Goal: Obtain resource: Obtain resource

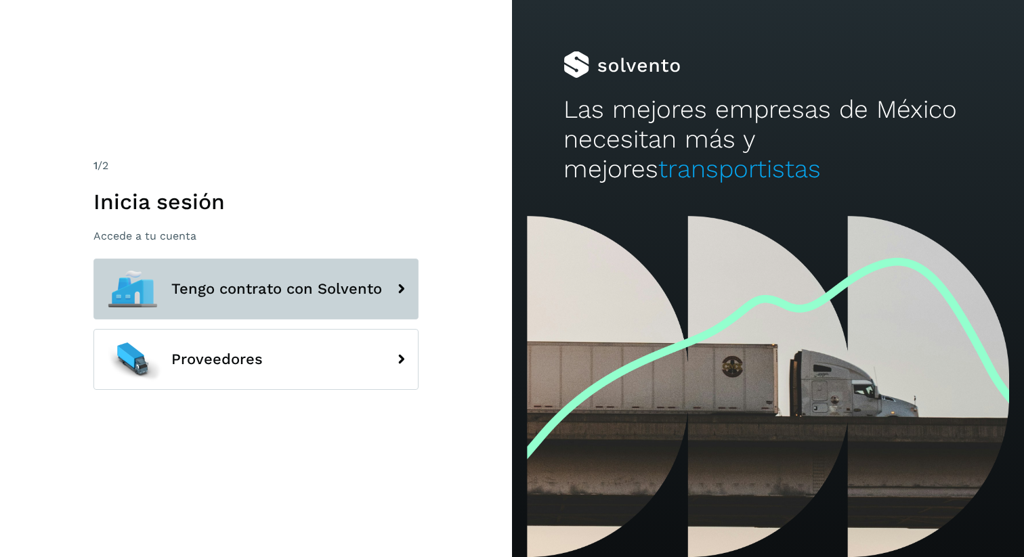
click at [202, 282] on span "Tengo contrato con Solvento" at bounding box center [276, 289] width 211 height 16
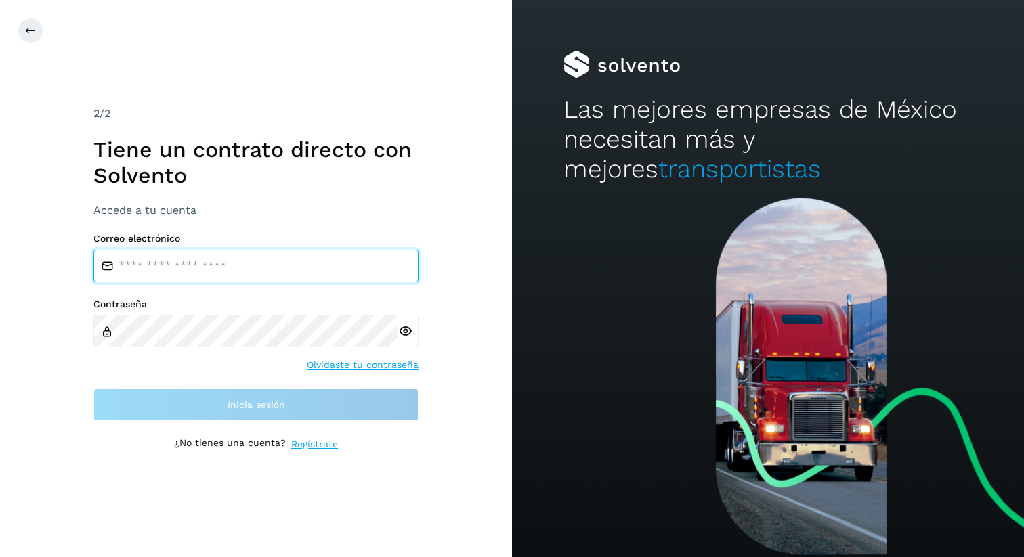
click at [184, 267] on input "email" at bounding box center [255, 266] width 325 height 33
type input "**********"
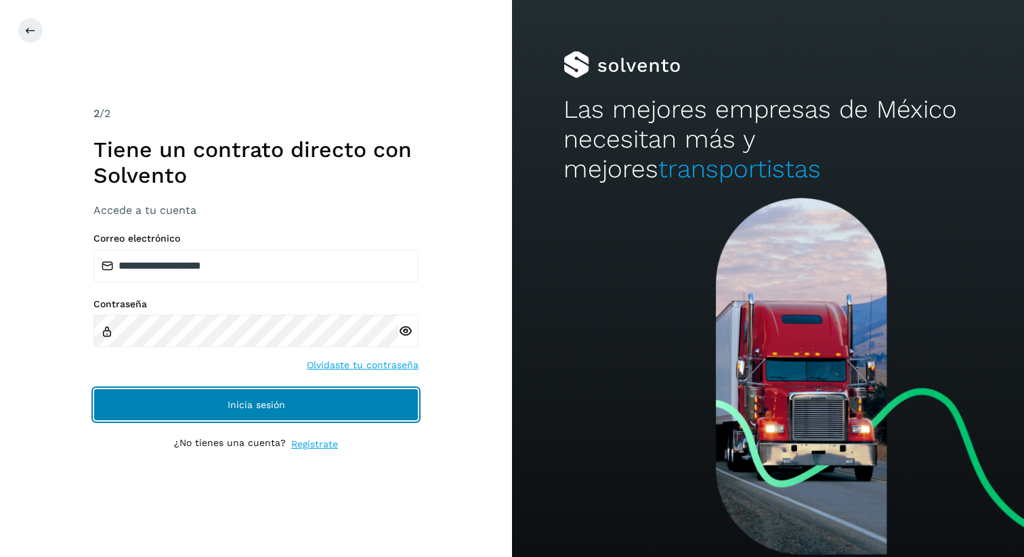
click at [294, 412] on button "Inicia sesión" at bounding box center [255, 405] width 325 height 33
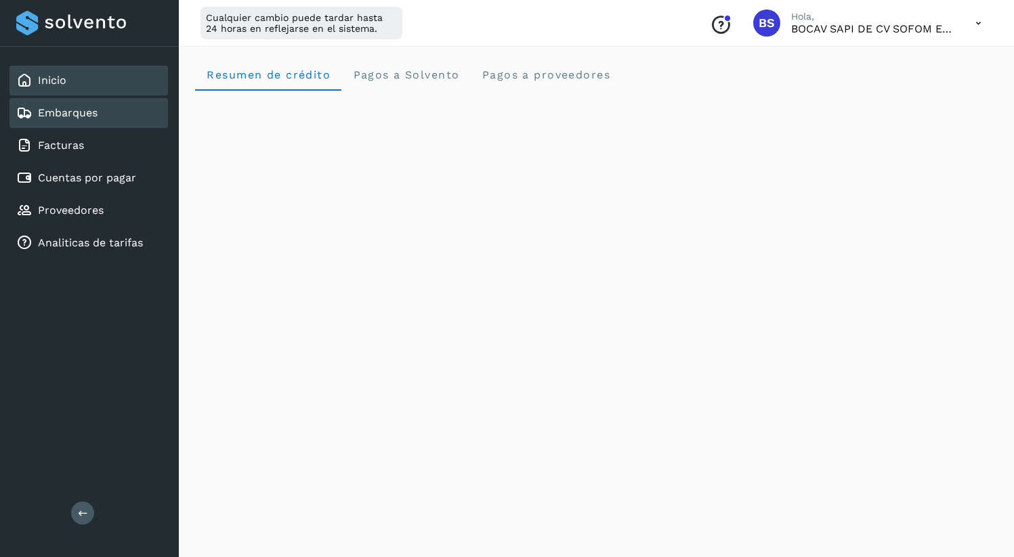
click at [68, 111] on link "Embarques" at bounding box center [68, 112] width 60 height 13
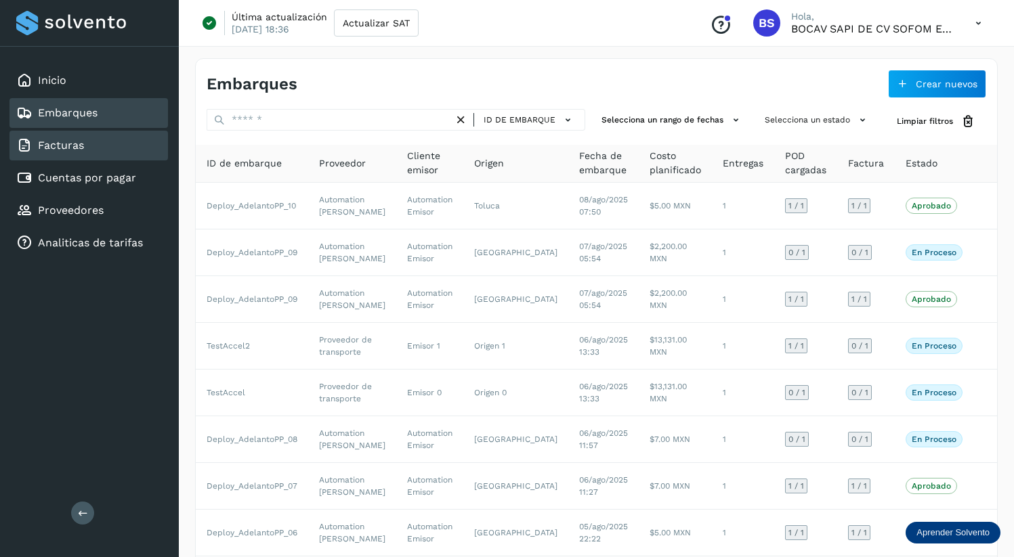
click at [112, 146] on div "Facturas" at bounding box center [88, 146] width 158 height 30
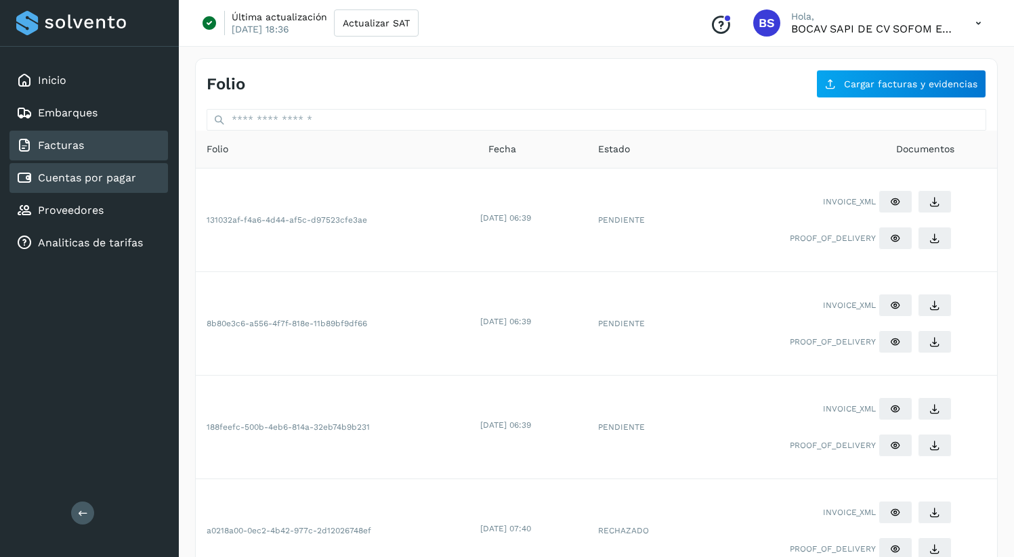
click at [68, 169] on div "Cuentas por pagar" at bounding box center [88, 178] width 158 height 30
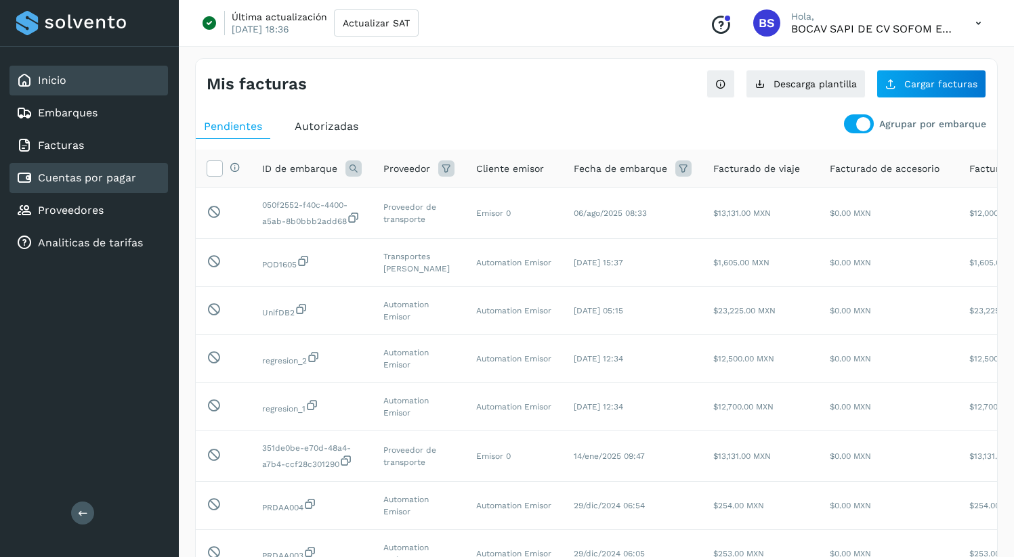
click at [51, 85] on link "Inicio" at bounding box center [52, 80] width 28 height 13
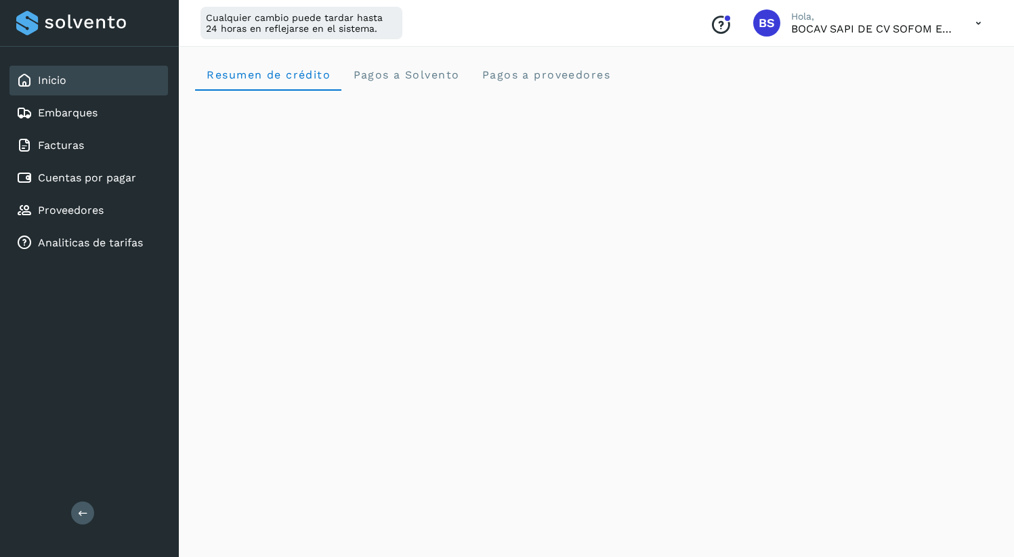
click at [985, 21] on icon at bounding box center [978, 23] width 28 height 28
click at [888, 87] on div "Cerrar sesión" at bounding box center [910, 88] width 161 height 26
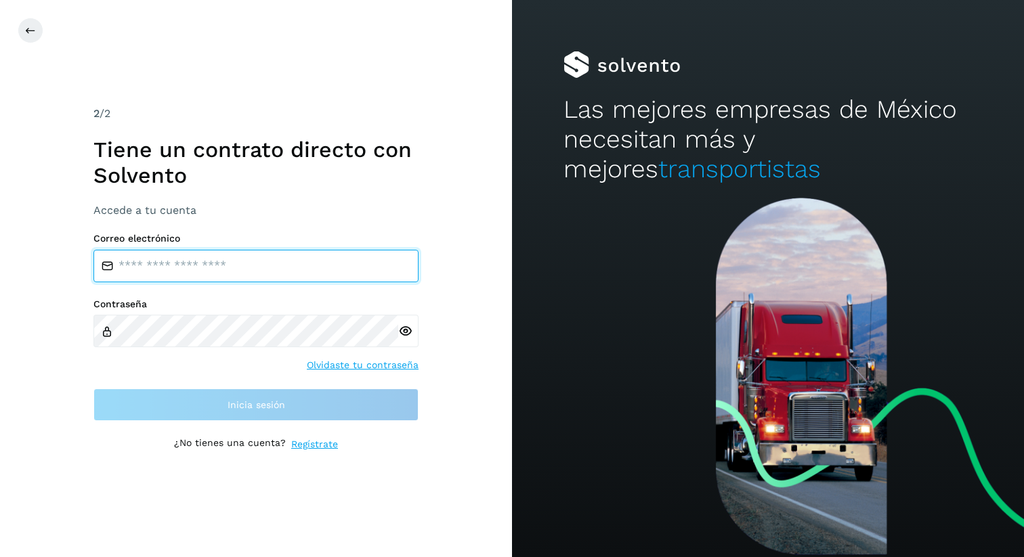
click at [233, 274] on input "email" at bounding box center [255, 266] width 325 height 33
type input "**********"
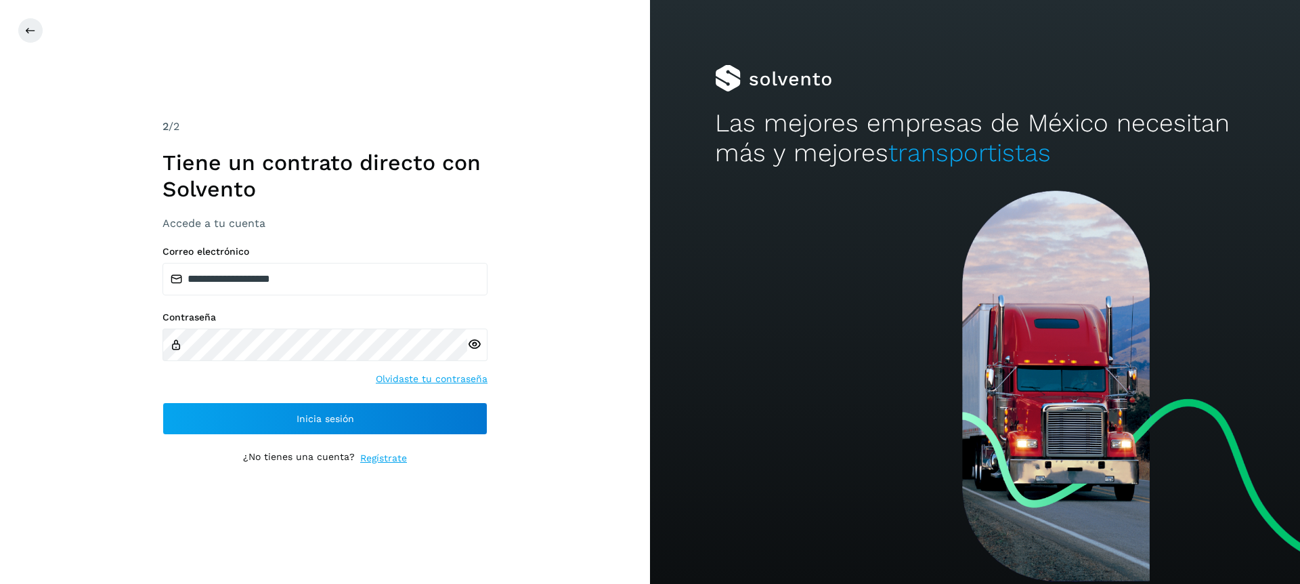
click at [475, 345] on icon at bounding box center [474, 344] width 14 height 14
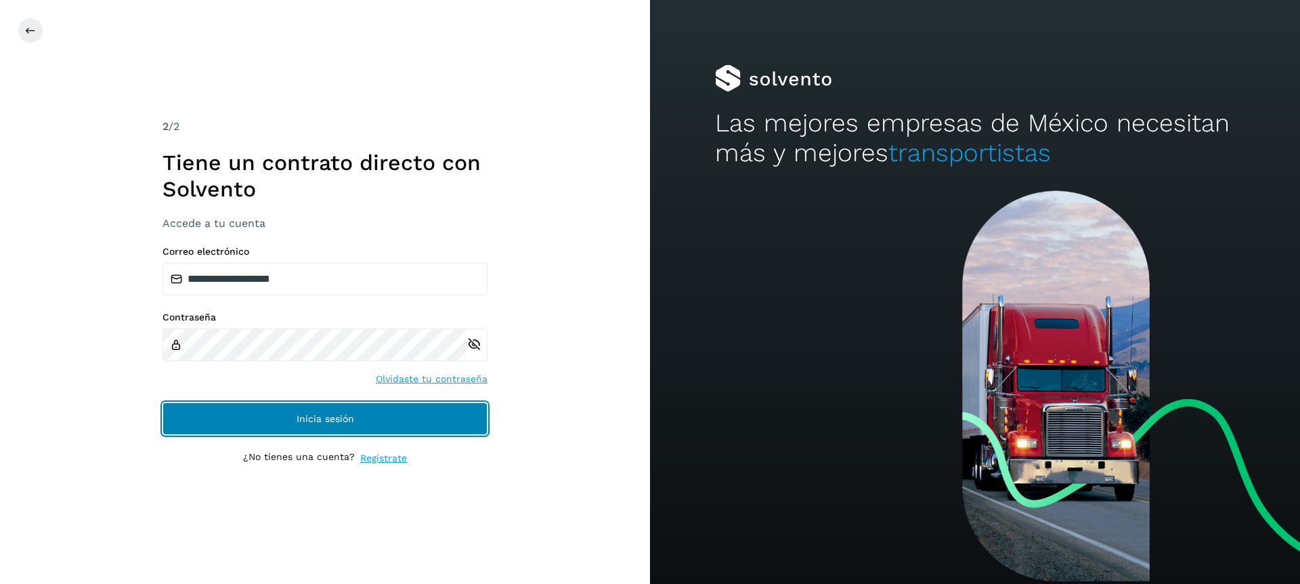
click at [298, 409] on button "Inicia sesión" at bounding box center [325, 418] width 325 height 33
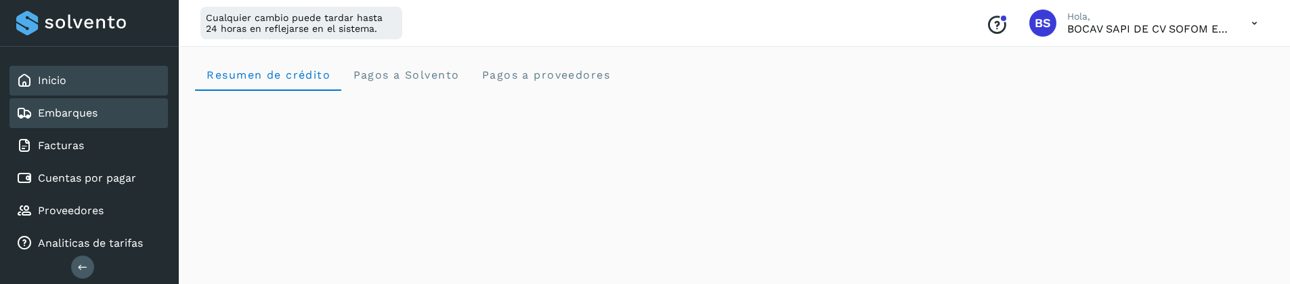
click at [98, 108] on div "Embarques" at bounding box center [88, 113] width 158 height 30
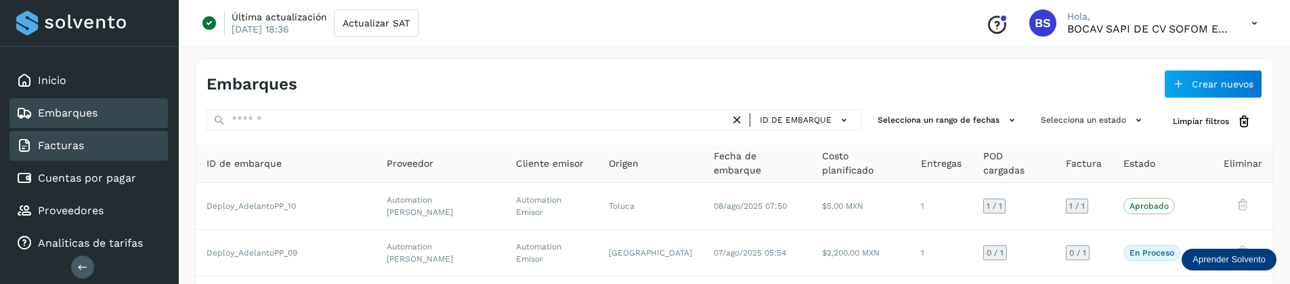
click at [60, 152] on div "Facturas" at bounding box center [50, 145] width 68 height 16
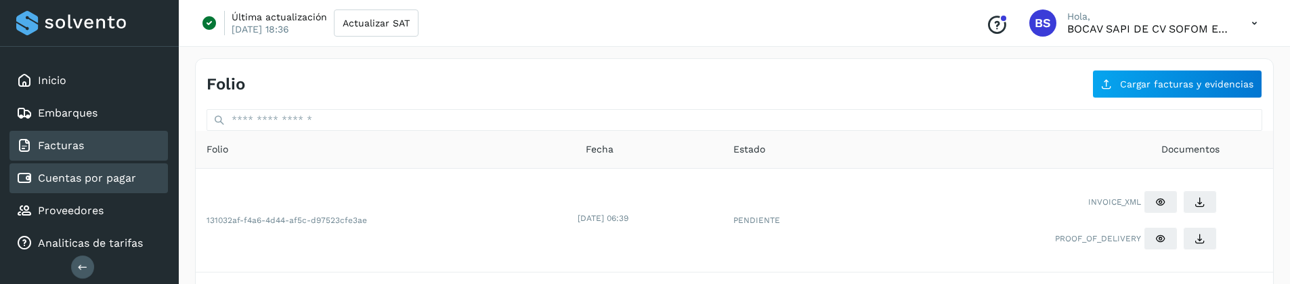
click at [72, 179] on link "Cuentas por pagar" at bounding box center [87, 177] width 98 height 13
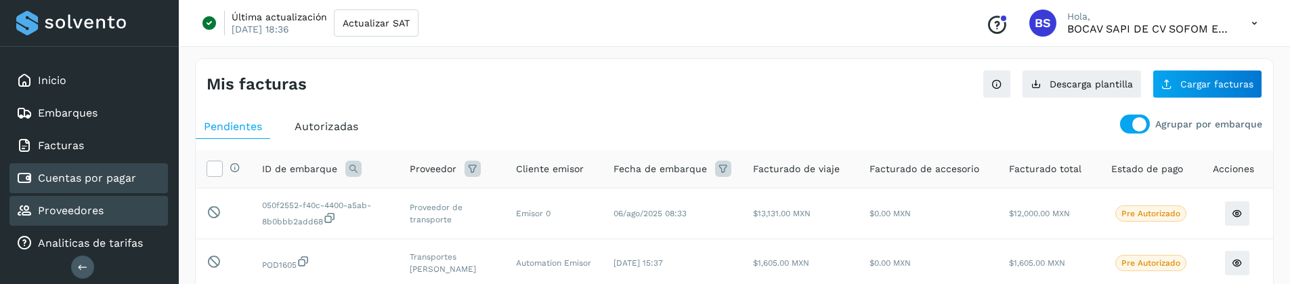
click at [111, 214] on div "Proveedores" at bounding box center [88, 211] width 158 height 30
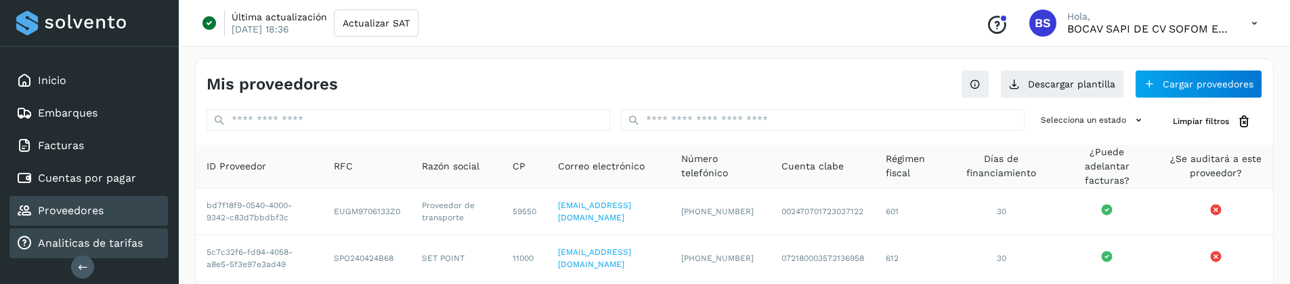
click at [90, 240] on link "Analiticas de tarifas" at bounding box center [90, 242] width 105 height 13
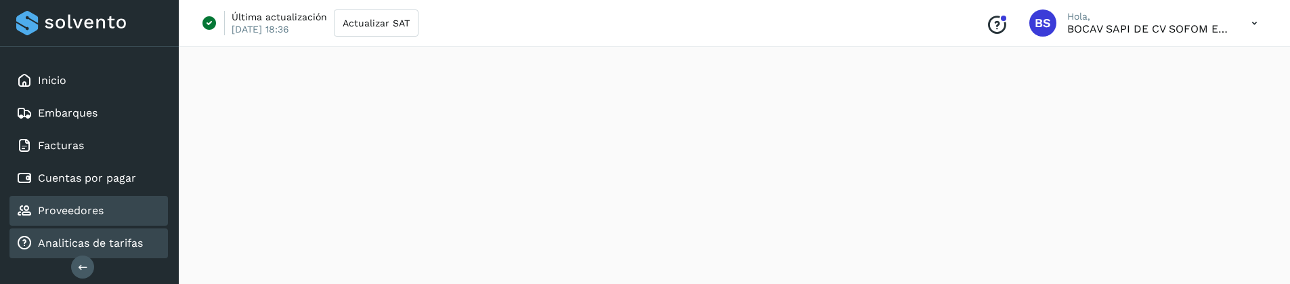
click at [72, 211] on link "Proveedores" at bounding box center [71, 210] width 66 height 13
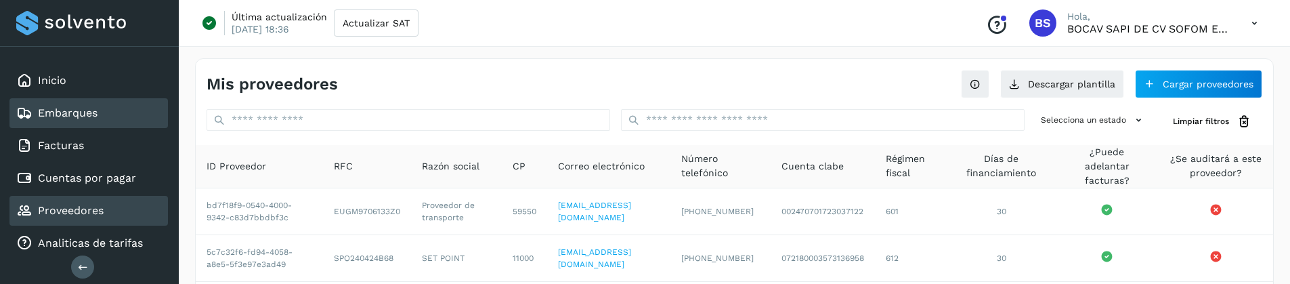
click at [80, 122] on div "Embarques" at bounding box center [88, 113] width 158 height 30
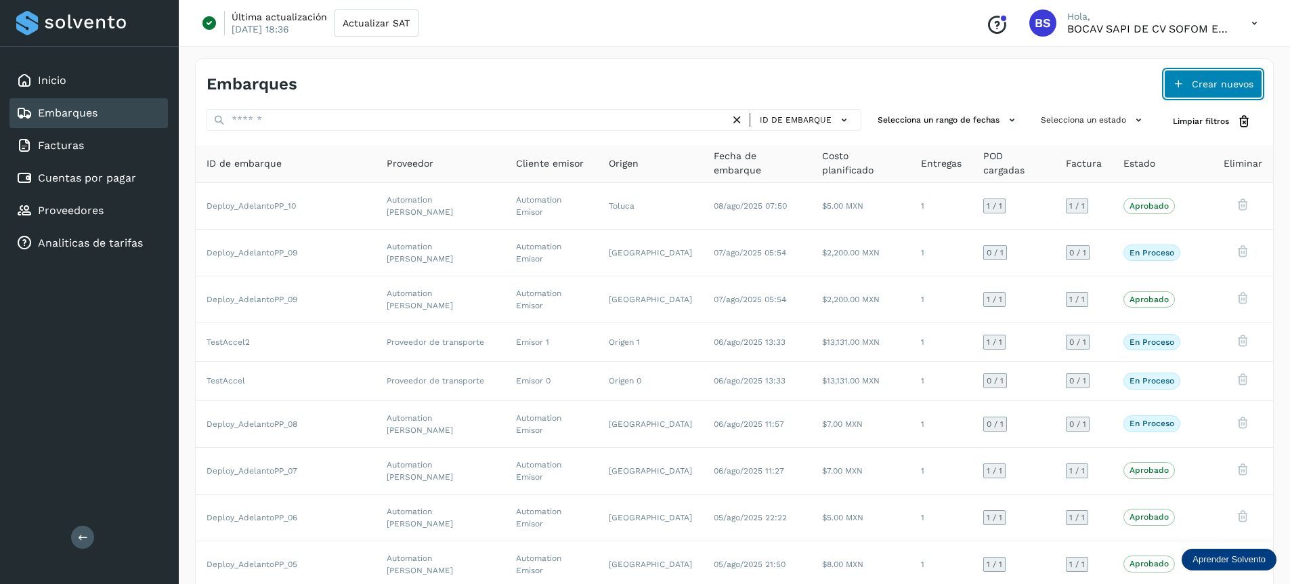
click at [1023, 87] on button "Crear nuevos" at bounding box center [1213, 84] width 98 height 28
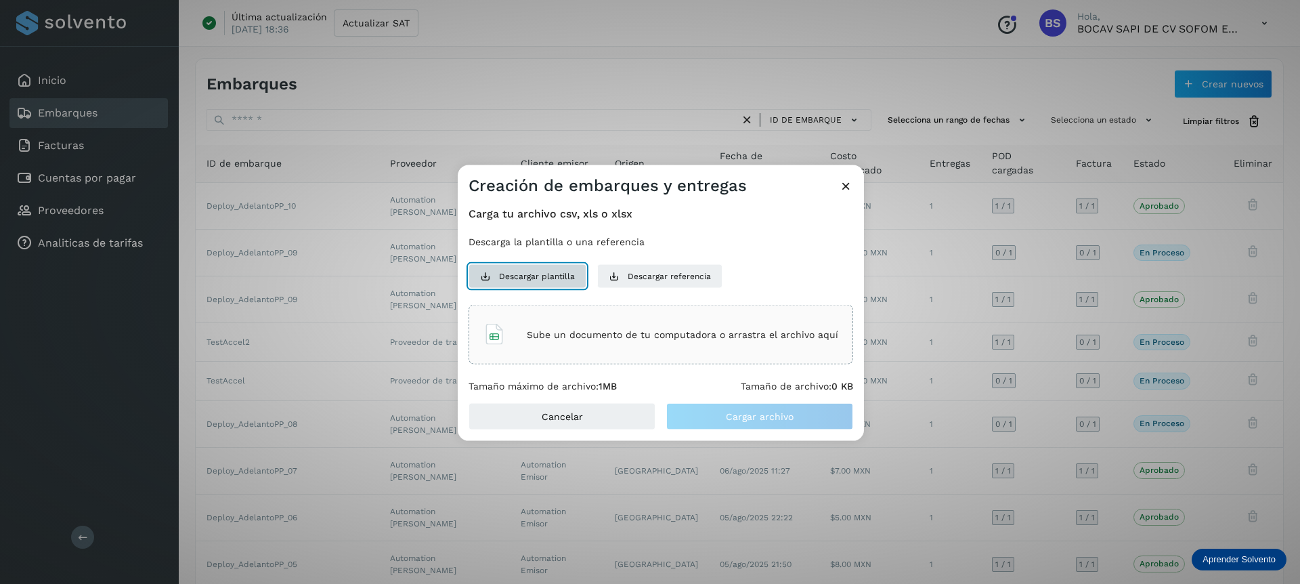
click at [543, 278] on span "Descargar plantilla" at bounding box center [537, 276] width 76 height 12
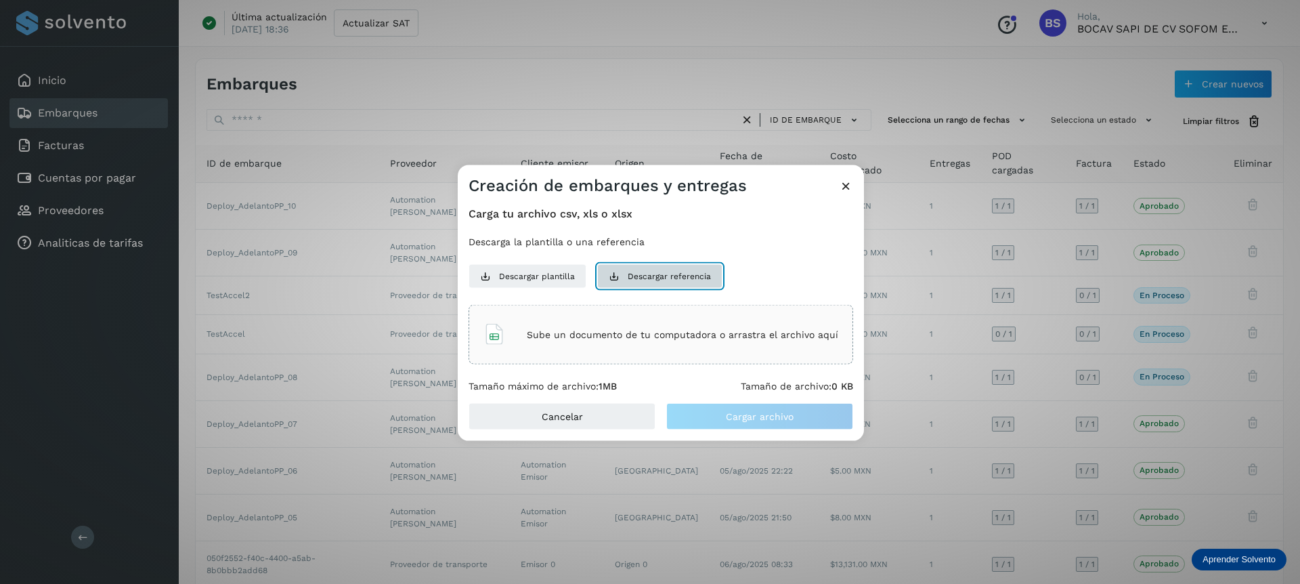
click at [677, 279] on span "Descargar referencia" at bounding box center [669, 276] width 83 height 12
